Goal: Task Accomplishment & Management: Use online tool/utility

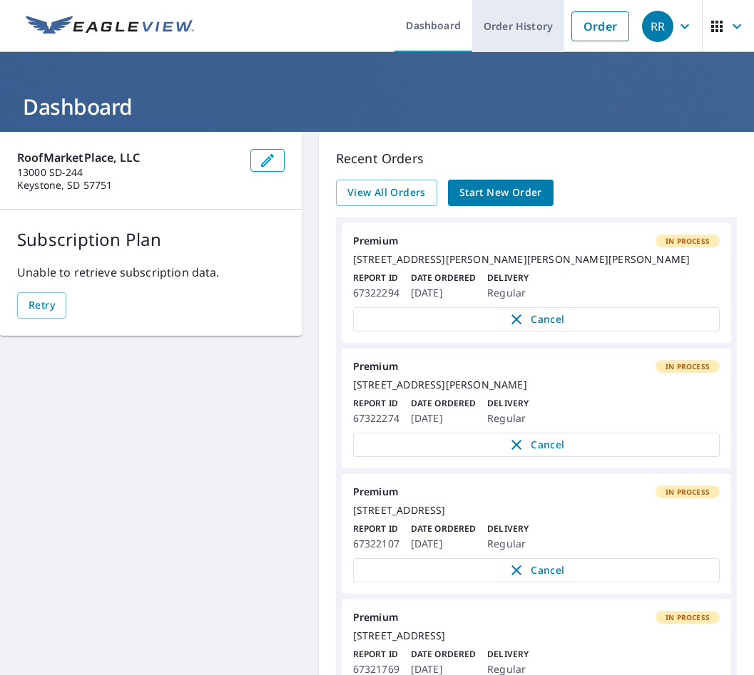
click at [489, 30] on link "Order History" at bounding box center [518, 26] width 92 height 52
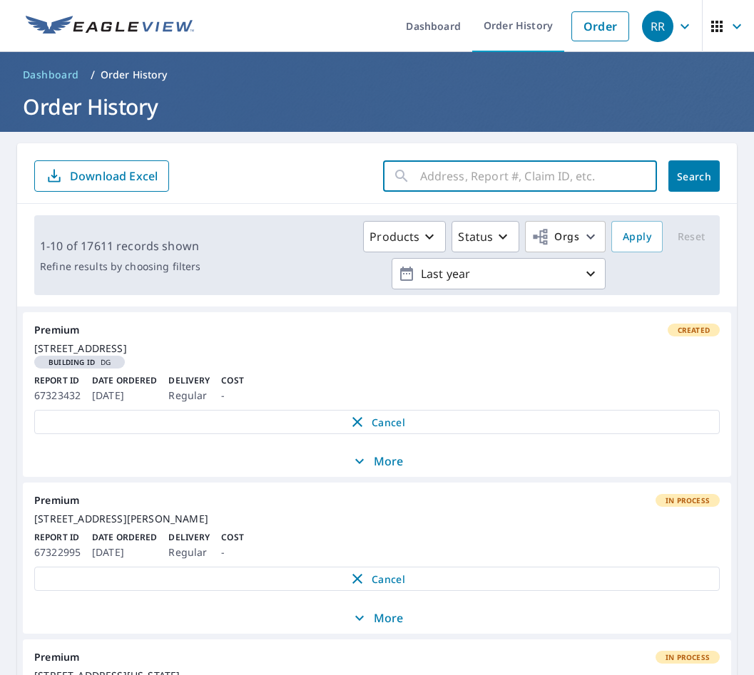
click at [468, 178] on input "text" at bounding box center [538, 176] width 237 height 40
paste input "250908-J6Q5MR-R"
drag, startPoint x: 493, startPoint y: 178, endPoint x: 531, endPoint y: 176, distance: 38.6
click at [531, 176] on input "250908-J6Q5MR-R" at bounding box center [525, 176] width 210 height 40
type input "250908-J6Q5MR"
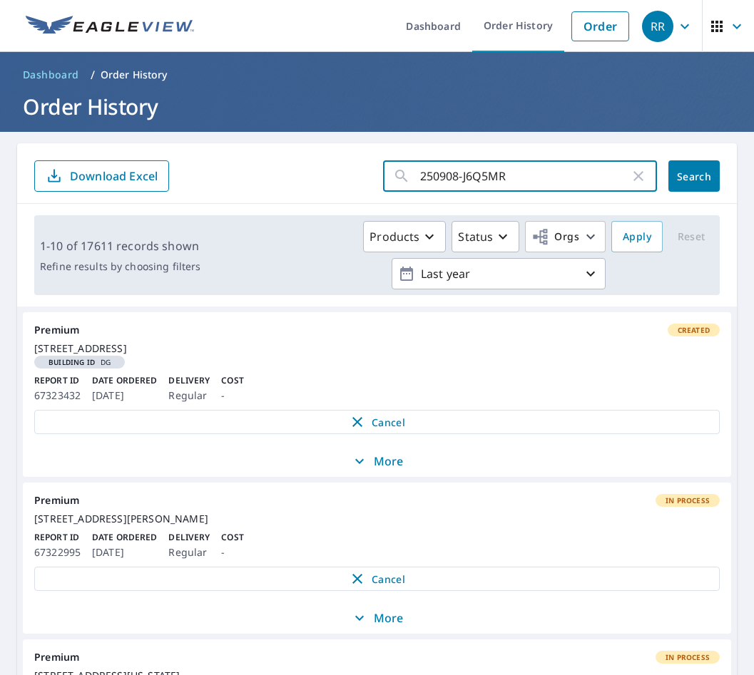
click at [680, 178] on span "Search" at bounding box center [694, 177] width 29 height 14
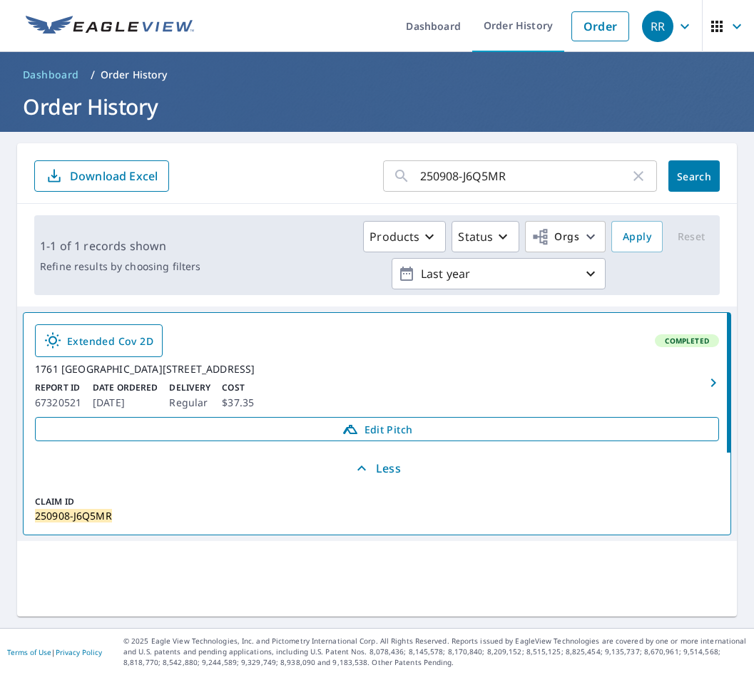
click at [427, 438] on span "Edit Pitch" at bounding box center [376, 429] width 665 height 17
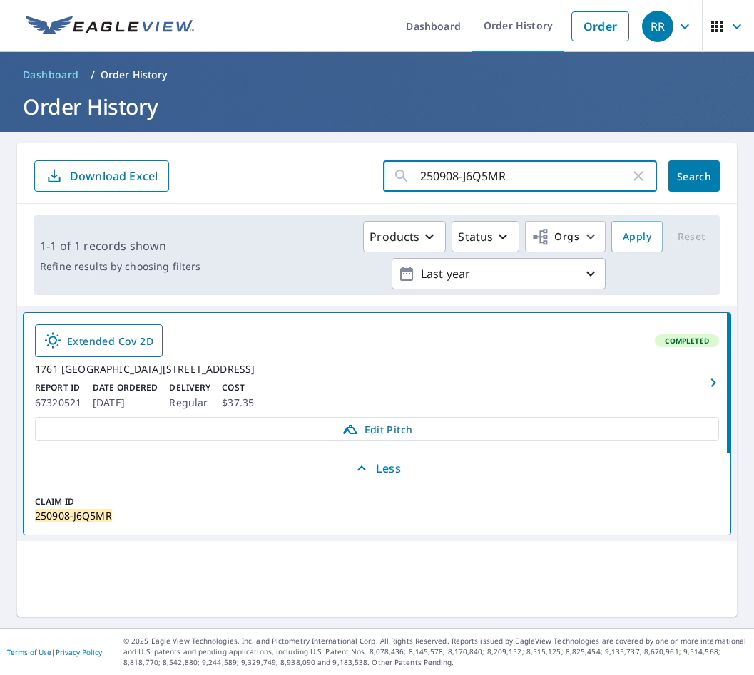
drag, startPoint x: 496, startPoint y: 178, endPoint x: 303, endPoint y: 151, distance: 195.2
click at [303, 151] on div "250908-J6Q5MR ​ Search Download Excel" at bounding box center [377, 173] width 720 height 61
paste input "XRJRNS-R1"
drag, startPoint x: 492, startPoint y: 177, endPoint x: 524, endPoint y: 179, distance: 32.2
click at [524, 179] on input "250908-XRJRNS-R1" at bounding box center [525, 176] width 210 height 40
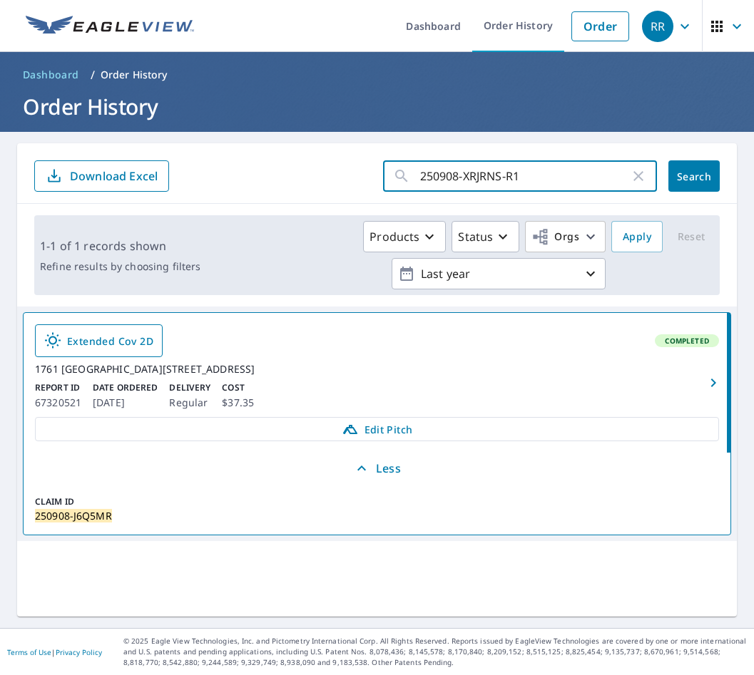
type input "250908-XRJRNS"
click at [693, 178] on span "Search" at bounding box center [694, 177] width 29 height 14
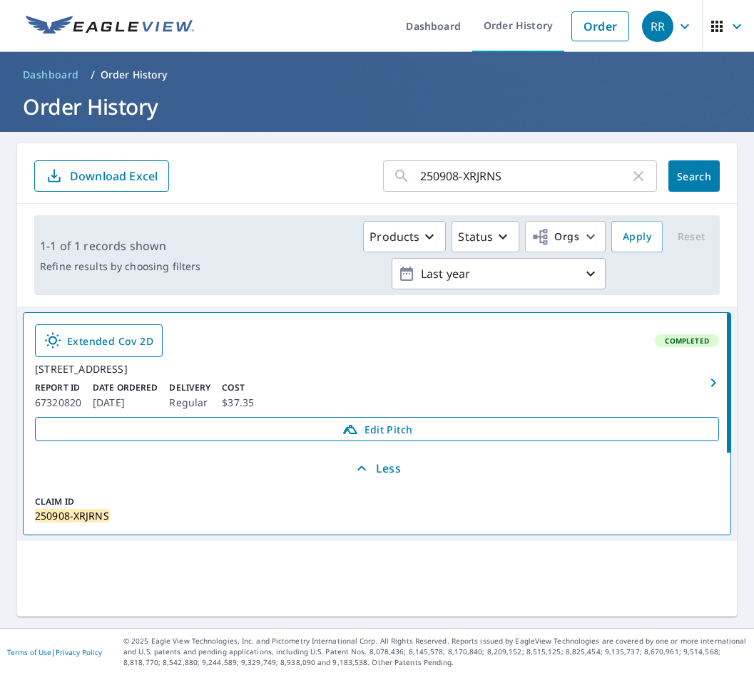
click at [362, 438] on span "Edit Pitch" at bounding box center [376, 429] width 665 height 17
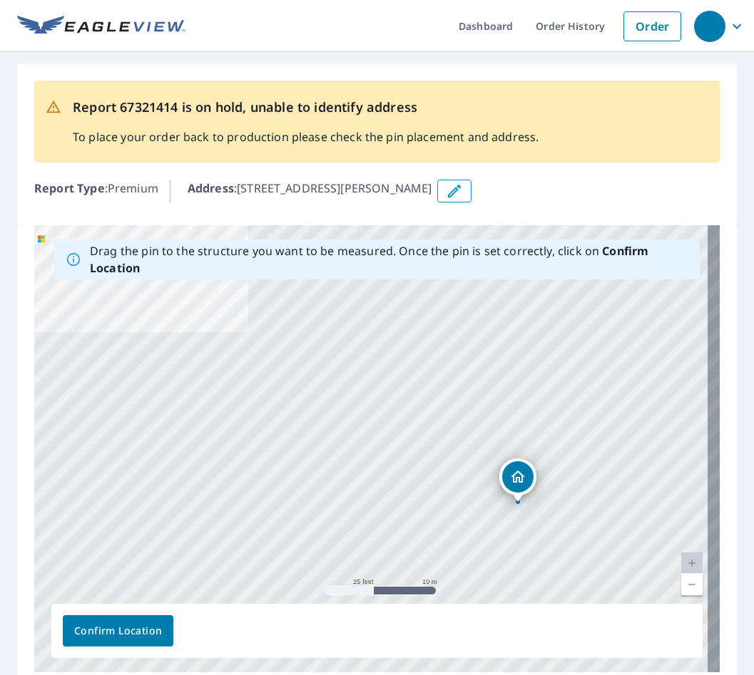
drag, startPoint x: 366, startPoint y: 425, endPoint x: 648, endPoint y: 484, distance: 287.9
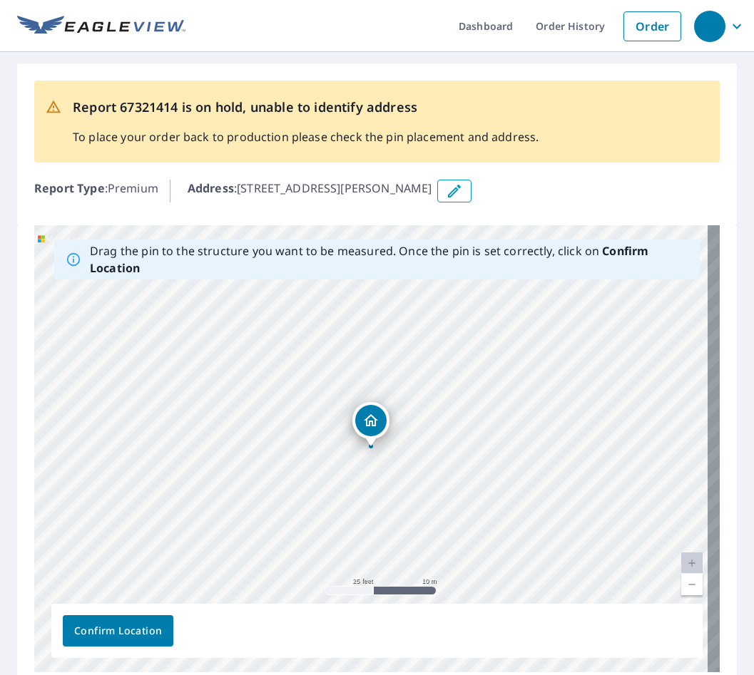
click at [121, 631] on span "Confirm Location" at bounding box center [118, 632] width 88 height 18
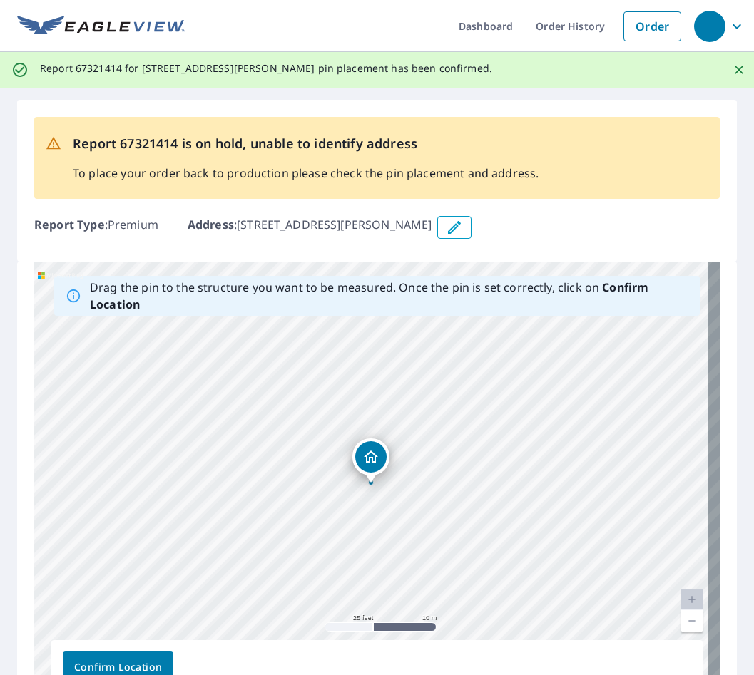
drag, startPoint x: 471, startPoint y: 71, endPoint x: 36, endPoint y: 70, distance: 435.1
click at [36, 70] on div "Report 67321414 for 32 Albert Ct, Glendora, NJ, 08029 pin placement has been co…" at bounding box center [377, 70] width 754 height 36
copy p "Report 67321414 for 32 Albert Ct, Glendora, NJ, 08029 pin placement has been co…"
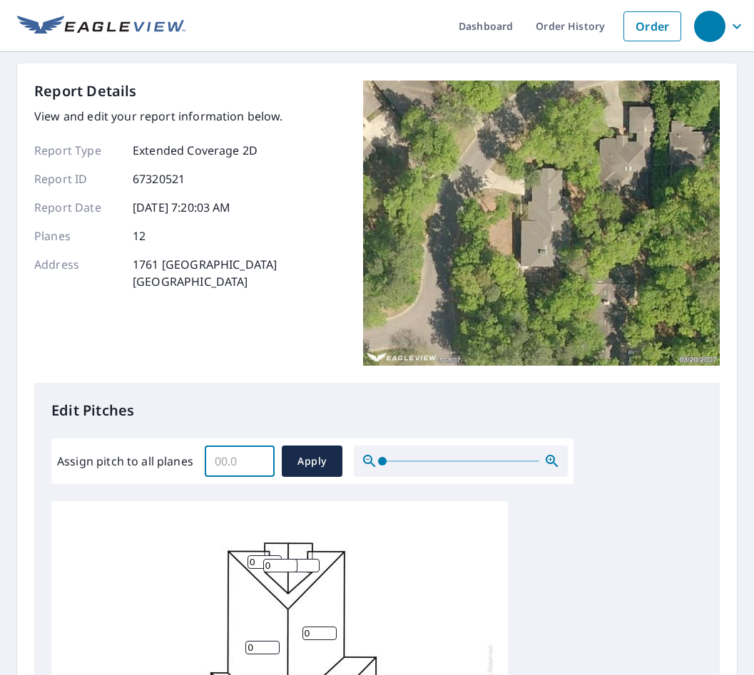
click at [234, 464] on input "Assign pitch to all planes" at bounding box center [240, 462] width 70 height 40
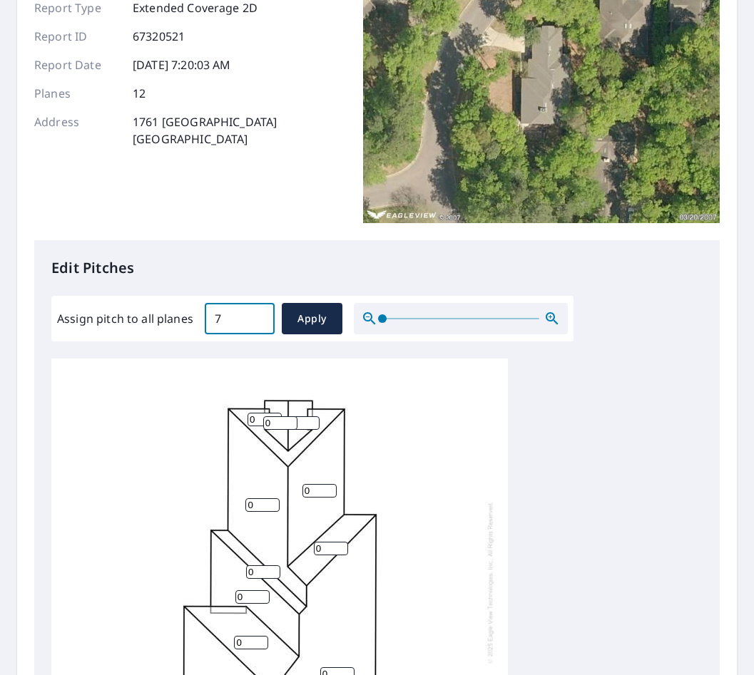
scroll to position [16, 0]
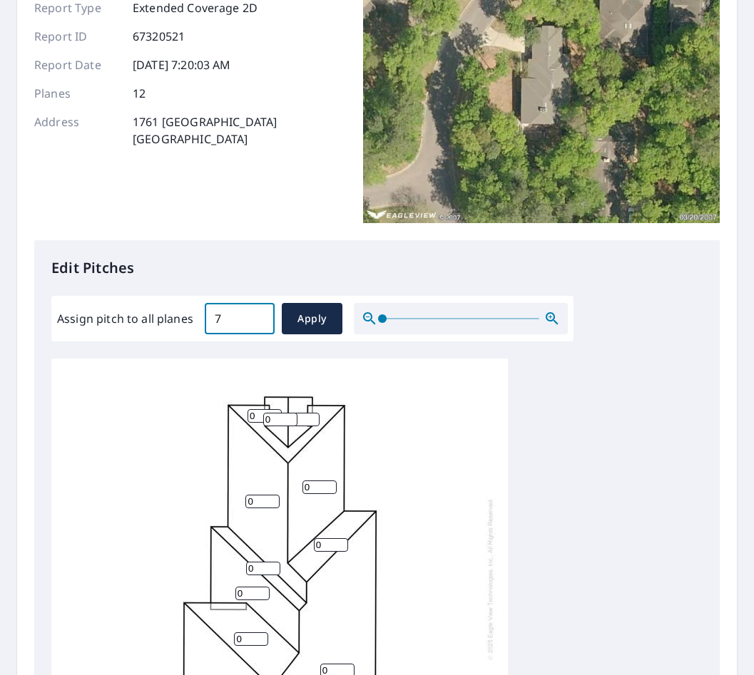
type input "7"
click at [312, 317] on span "Apply" at bounding box center [312, 319] width 38 height 18
type input "7"
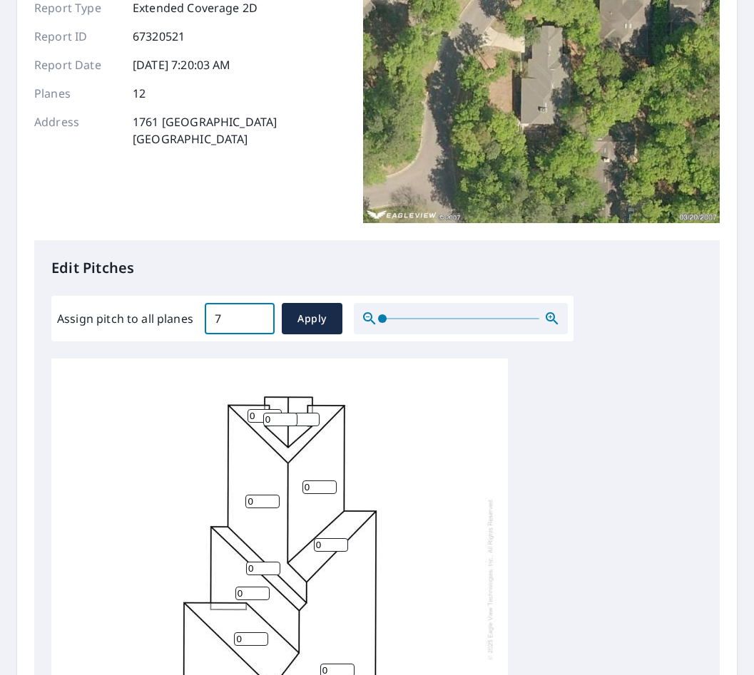
type input "7"
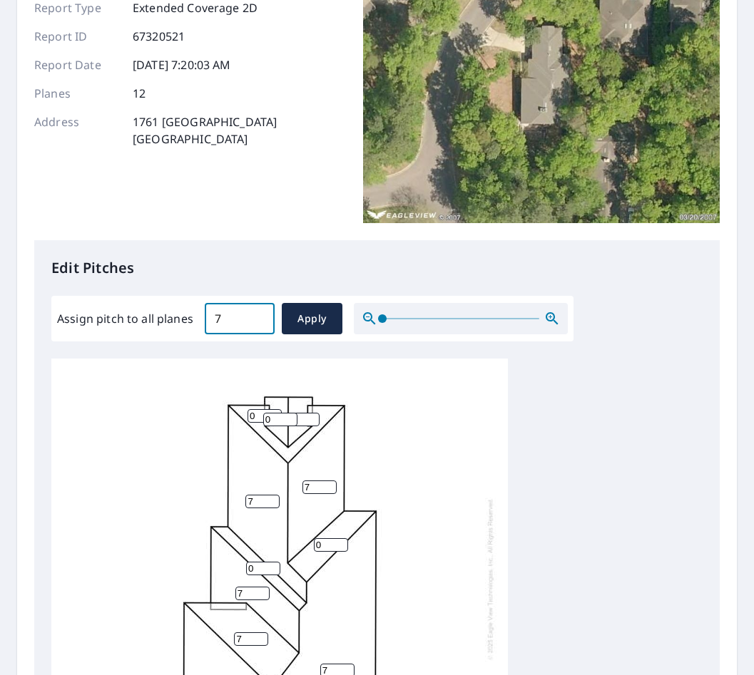
type input "7"
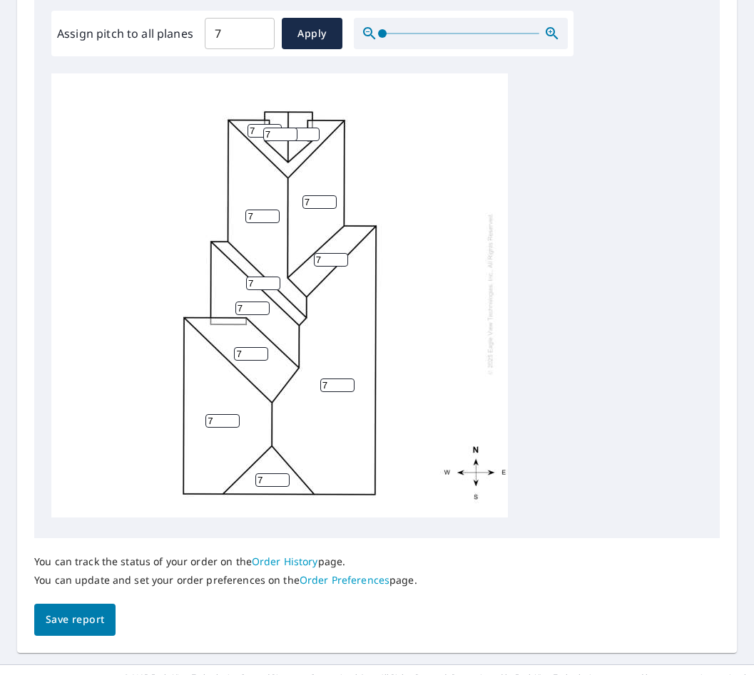
scroll to position [464, 0]
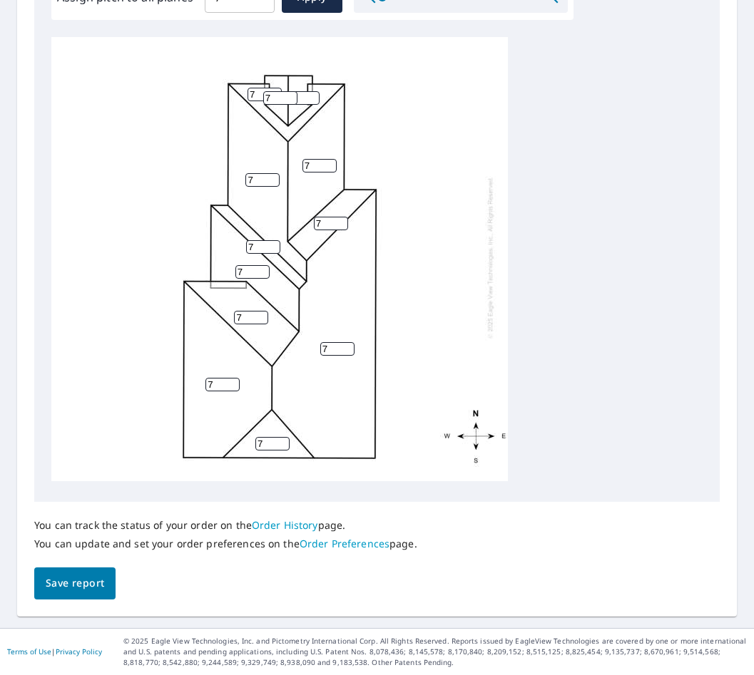
click at [446, 433] on div "7 7 7 7 7 7 7 7 7 7 7 7" at bounding box center [279, 258] width 457 height 448
click at [487, 515] on div "You can track the status of your order on the Order History page. You can updat…" at bounding box center [376, 551] width 685 height 98
click at [85, 583] on span "Save report" at bounding box center [75, 584] width 58 height 18
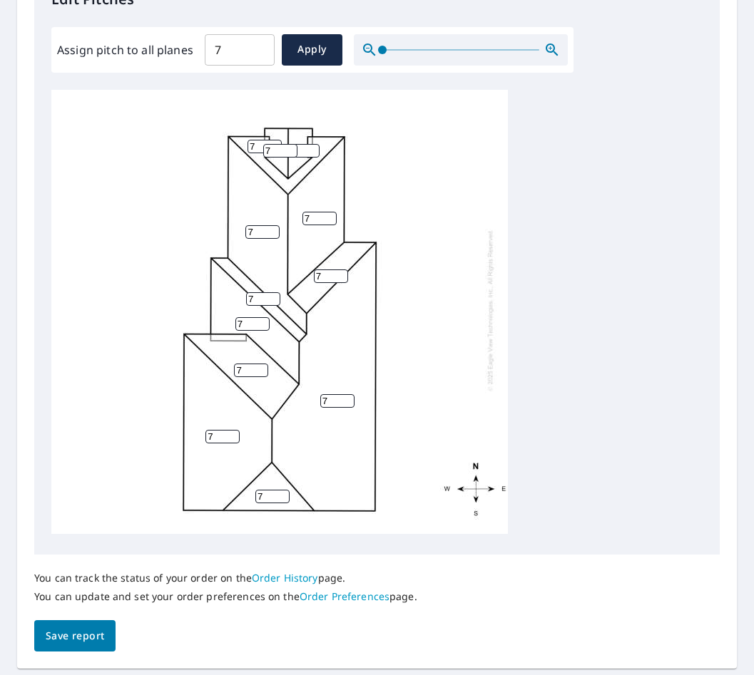
scroll to position [0, 0]
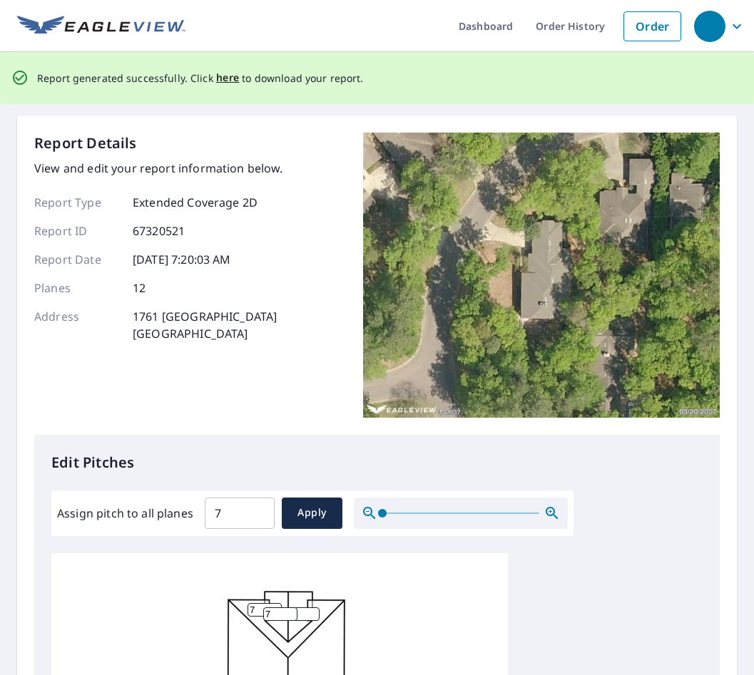
click at [219, 81] on span "here" at bounding box center [228, 78] width 24 height 18
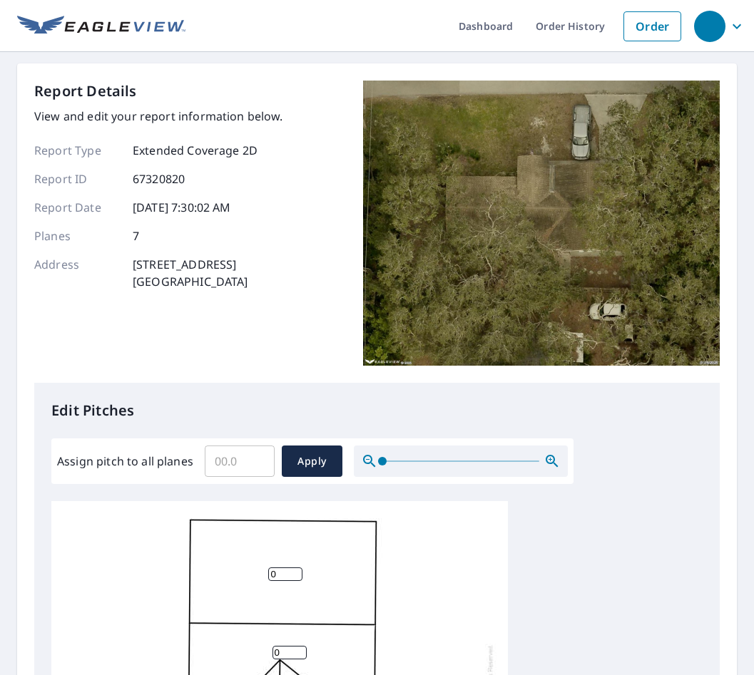
drag, startPoint x: 228, startPoint y: 458, endPoint x: 230, endPoint y: 466, distance: 9.0
click at [228, 462] on input "Assign pitch to all planes" at bounding box center [240, 462] width 70 height 40
type input "5"
click at [327, 462] on span "Apply" at bounding box center [312, 462] width 38 height 18
type input "5"
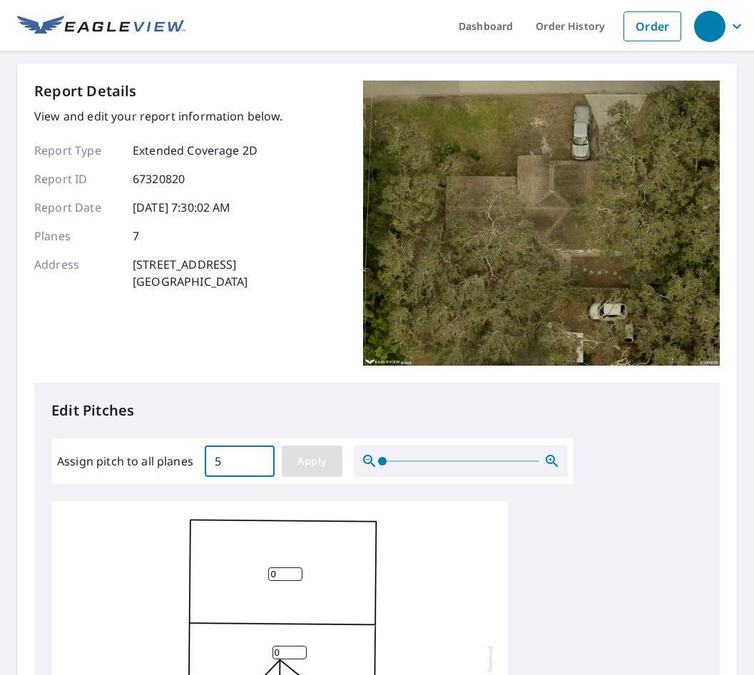
type input "5"
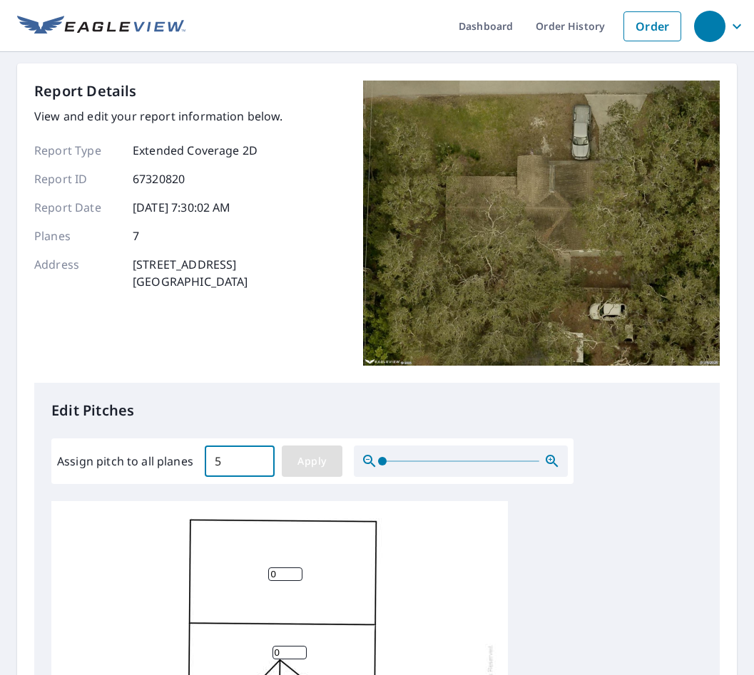
type input "5"
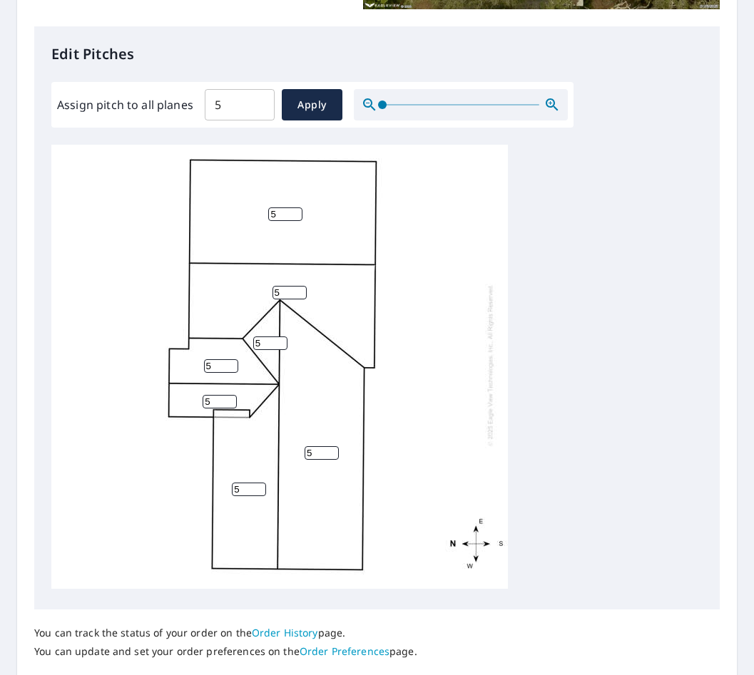
scroll to position [464, 0]
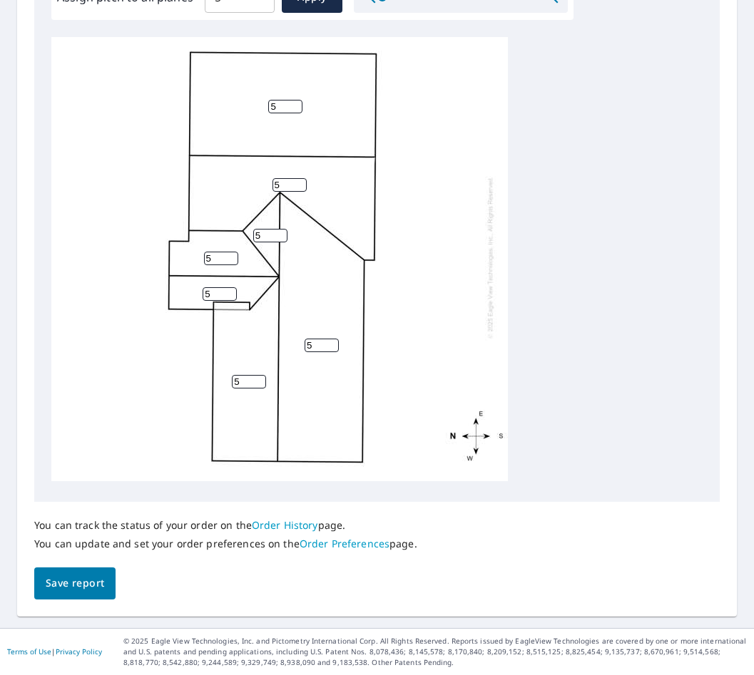
click at [93, 581] on span "Save report" at bounding box center [75, 584] width 58 height 18
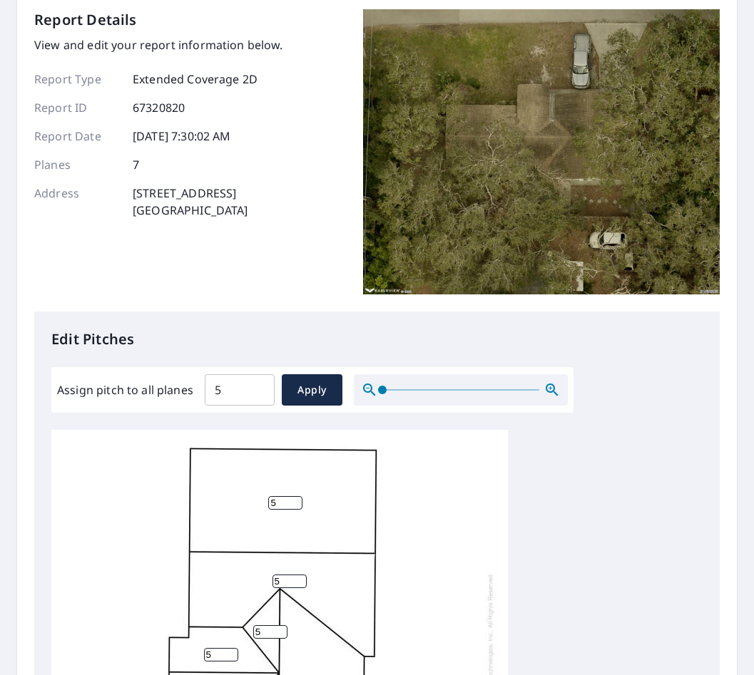
scroll to position [0, 0]
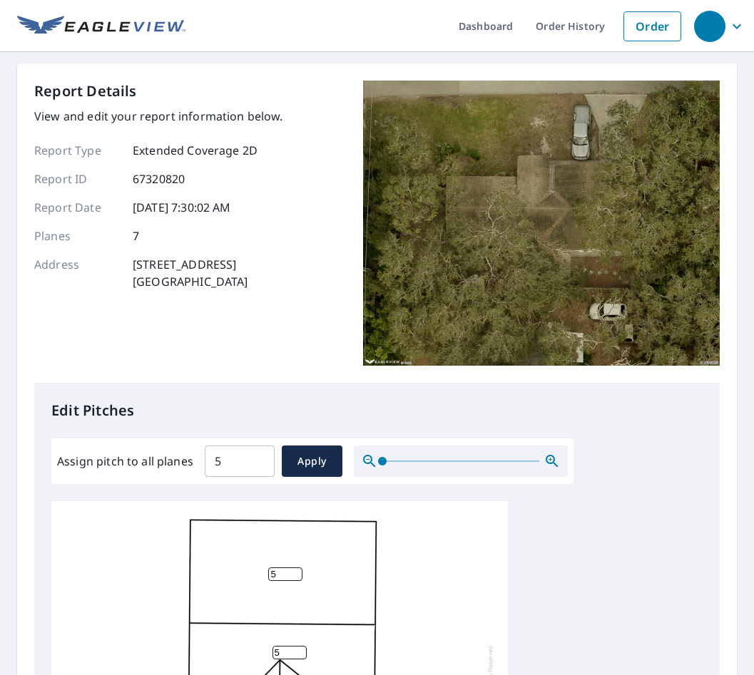
click at [311, 178] on div "Report Details View and edit your report information below. Report Type Extende…" at bounding box center [376, 232] width 685 height 302
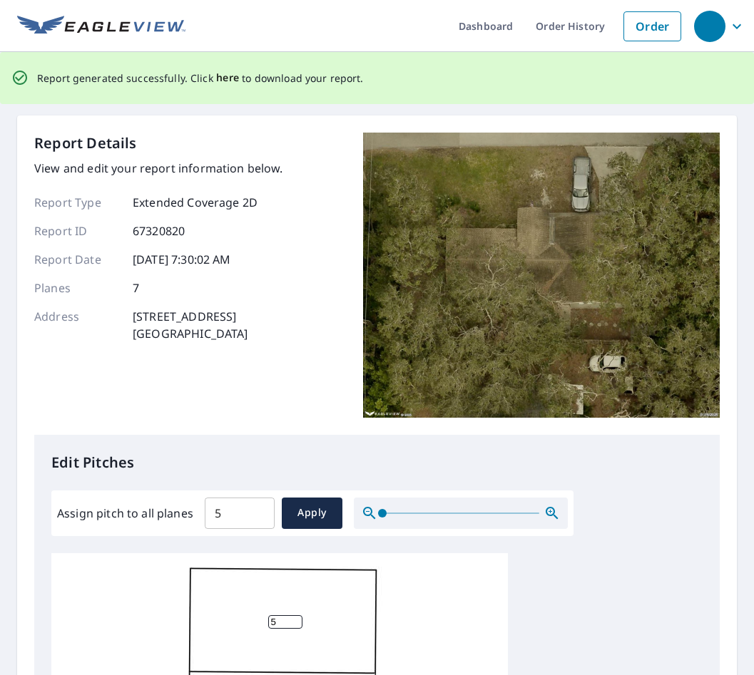
click at [219, 81] on span "here" at bounding box center [228, 78] width 24 height 18
